Goal: Transaction & Acquisition: Purchase product/service

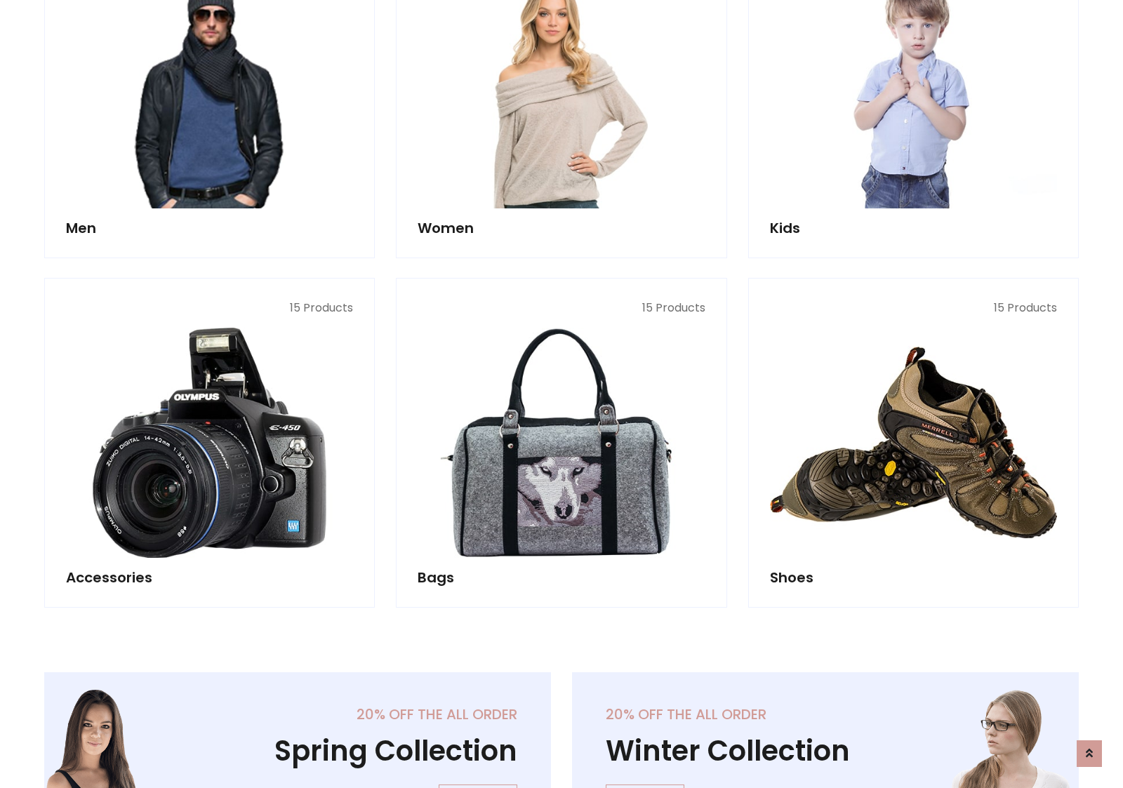
scroll to position [470, 0]
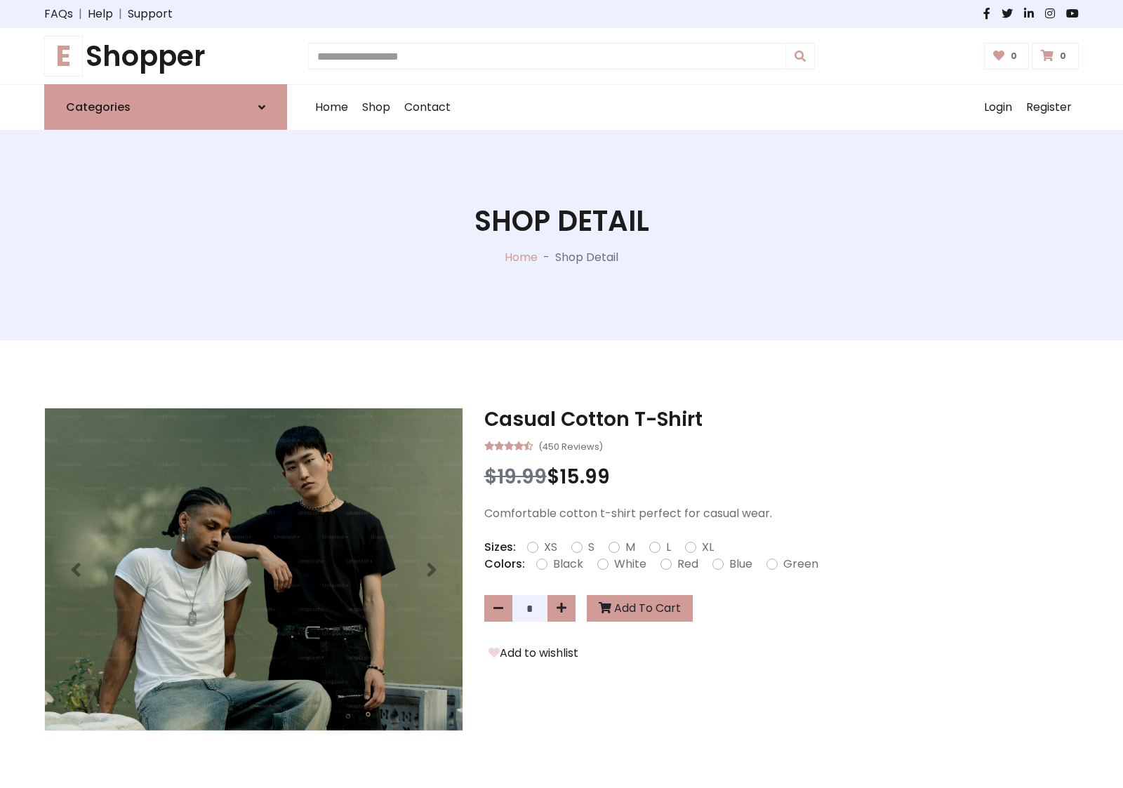
click at [166, 56] on h1 "E Shopper" at bounding box center [165, 56] width 243 height 34
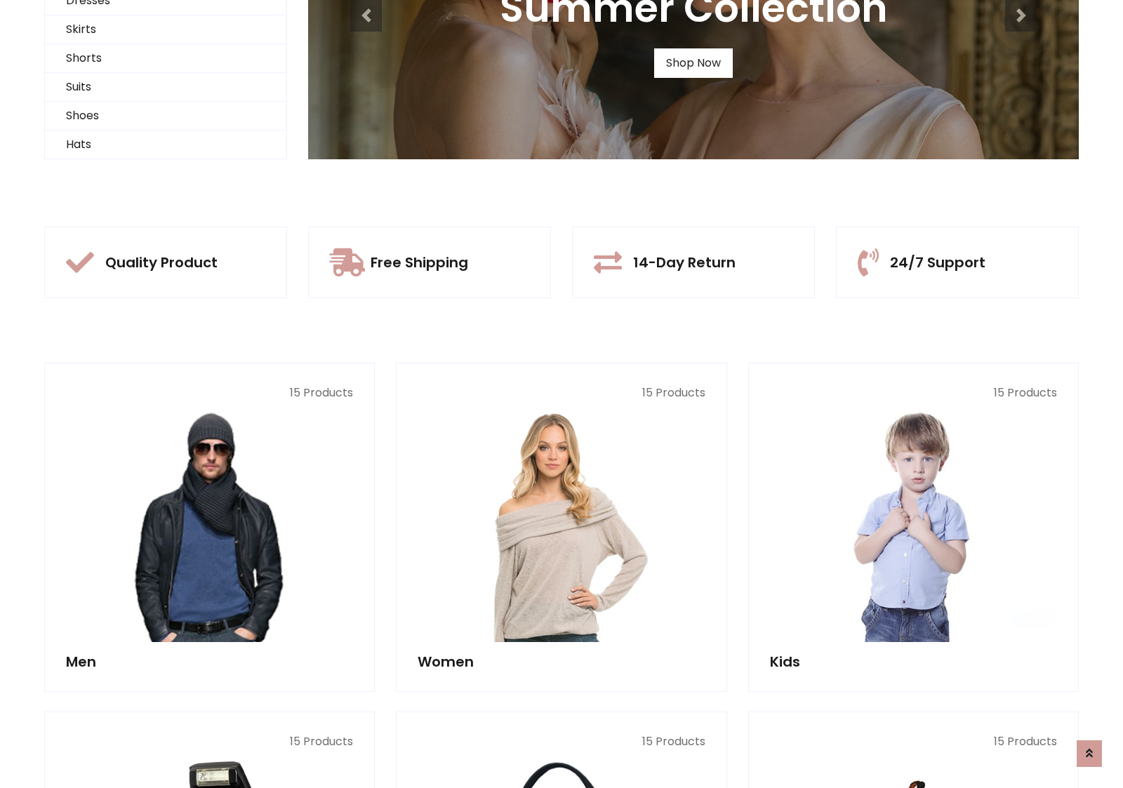
scroll to position [135, 0]
